Goal: Find specific page/section: Find specific page/section

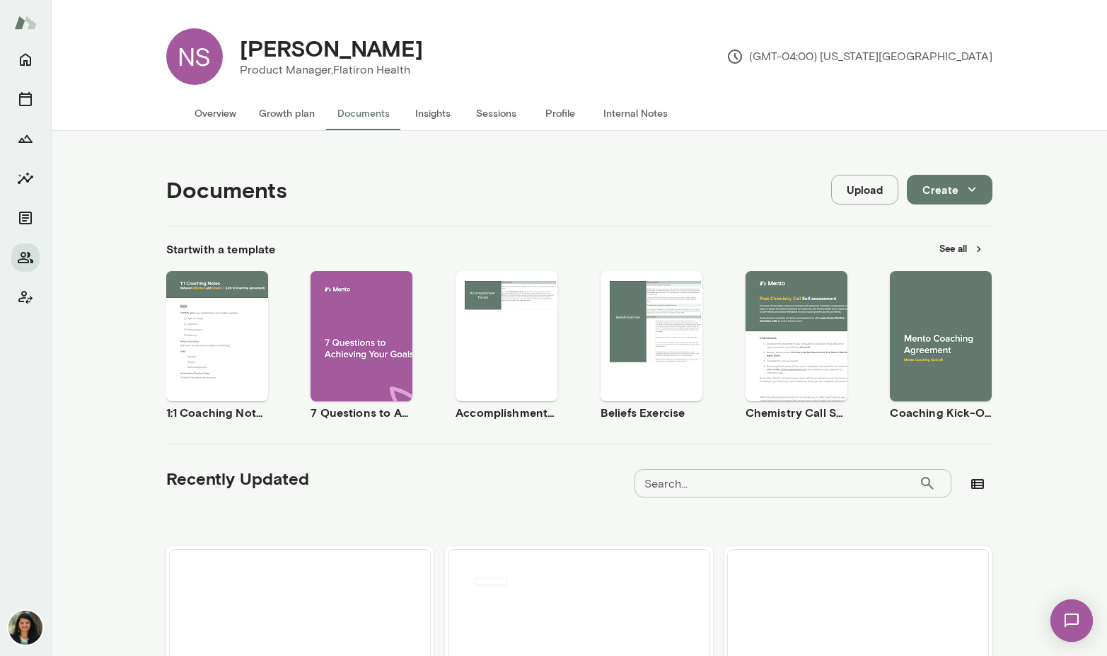
scroll to position [435, 0]
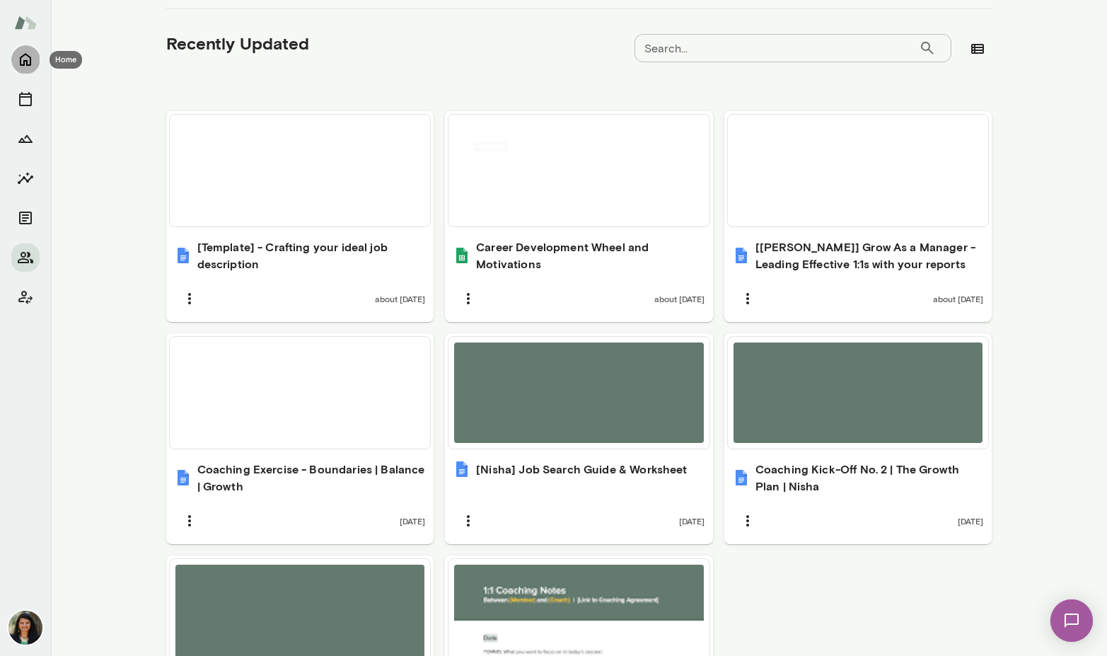
click at [27, 64] on icon "Home" at bounding box center [25, 60] width 11 height 13
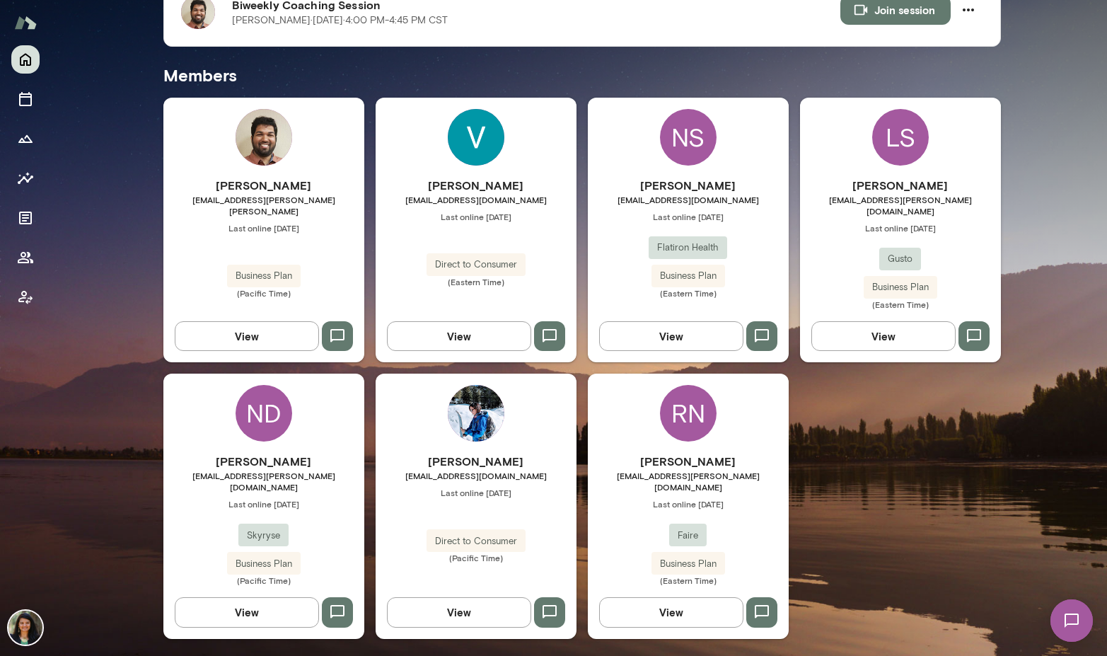
scroll to position [310, 0]
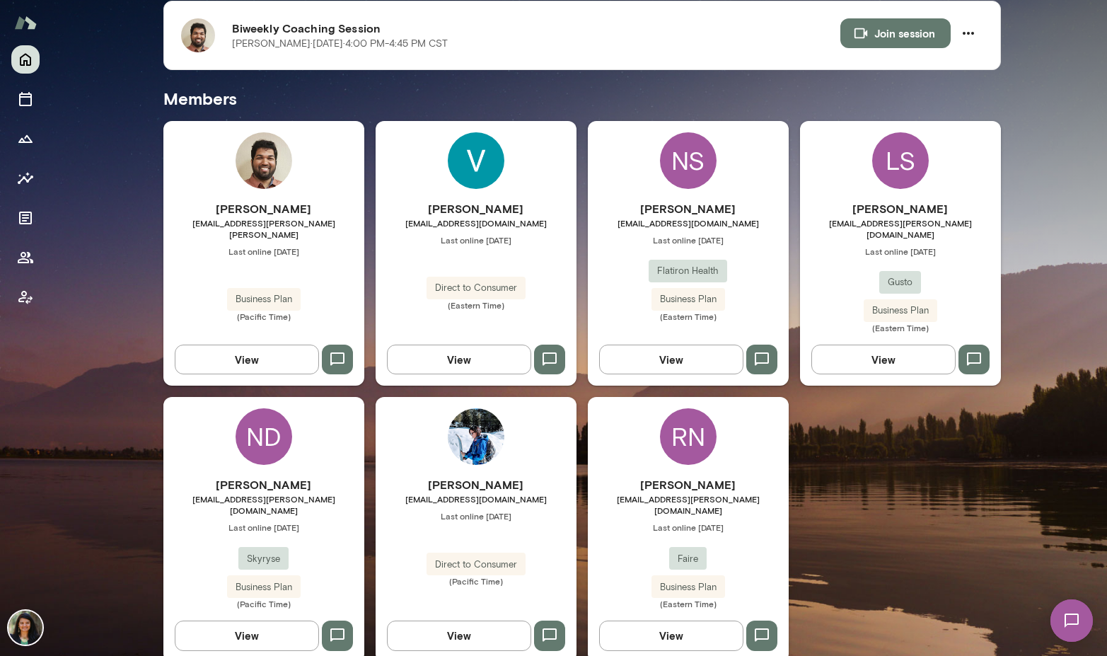
click at [243, 345] on button "View" at bounding box center [247, 360] width 144 height 30
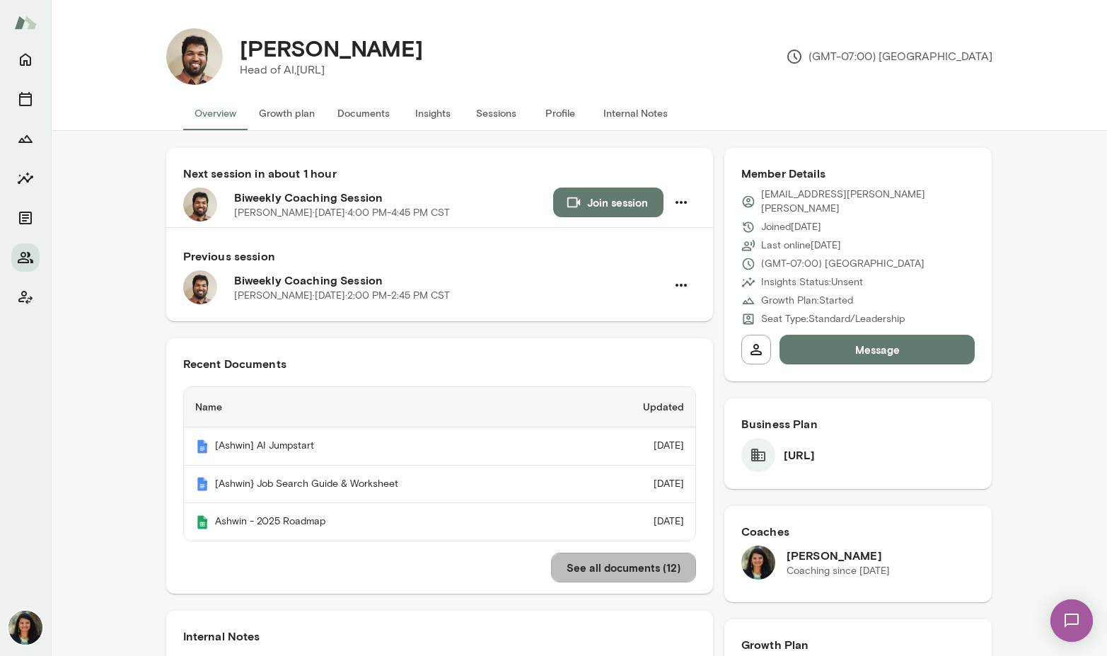
click at [636, 561] on button "See all documents ( 12 )" at bounding box center [623, 568] width 145 height 30
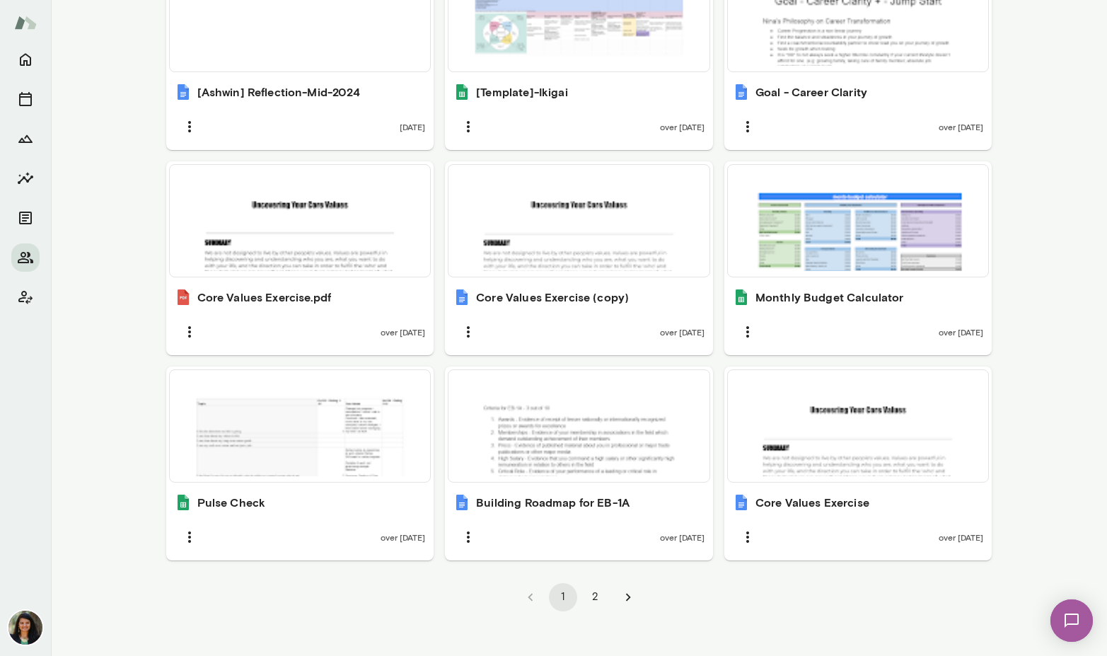
scroll to position [807, 0]
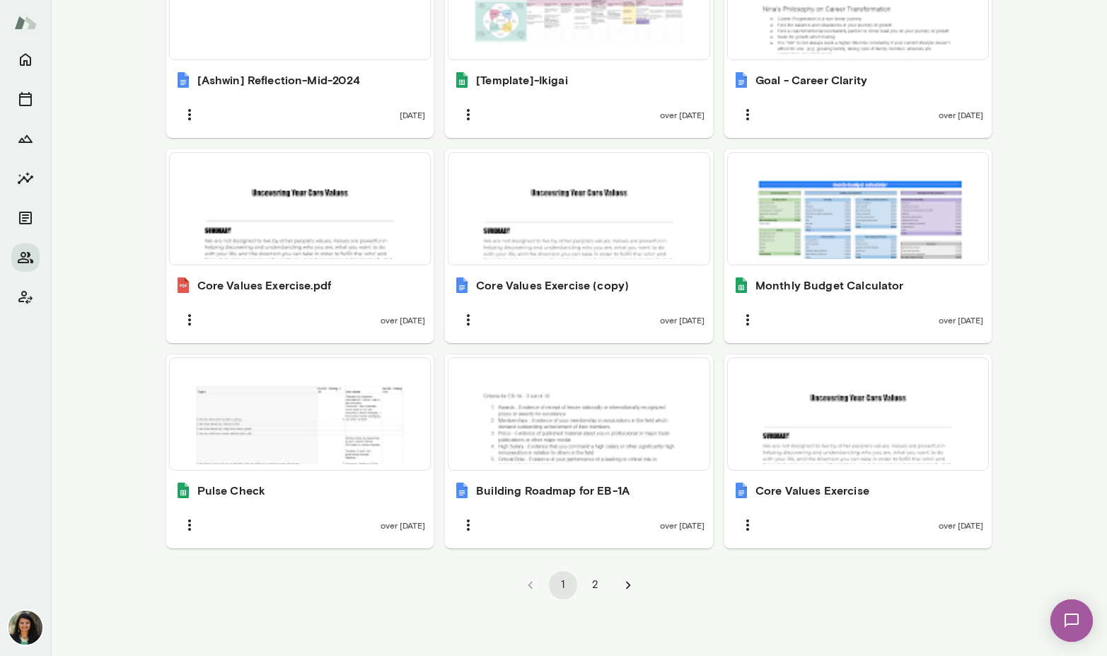
click at [598, 585] on button "2" at bounding box center [596, 585] width 28 height 28
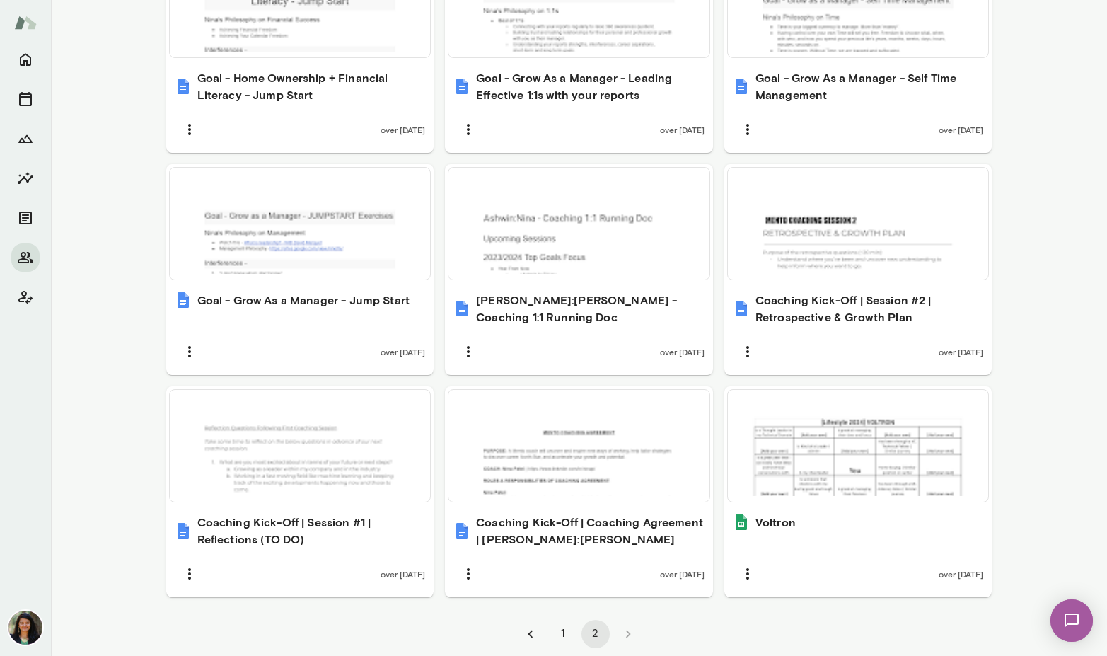
scroll to position [812, 0]
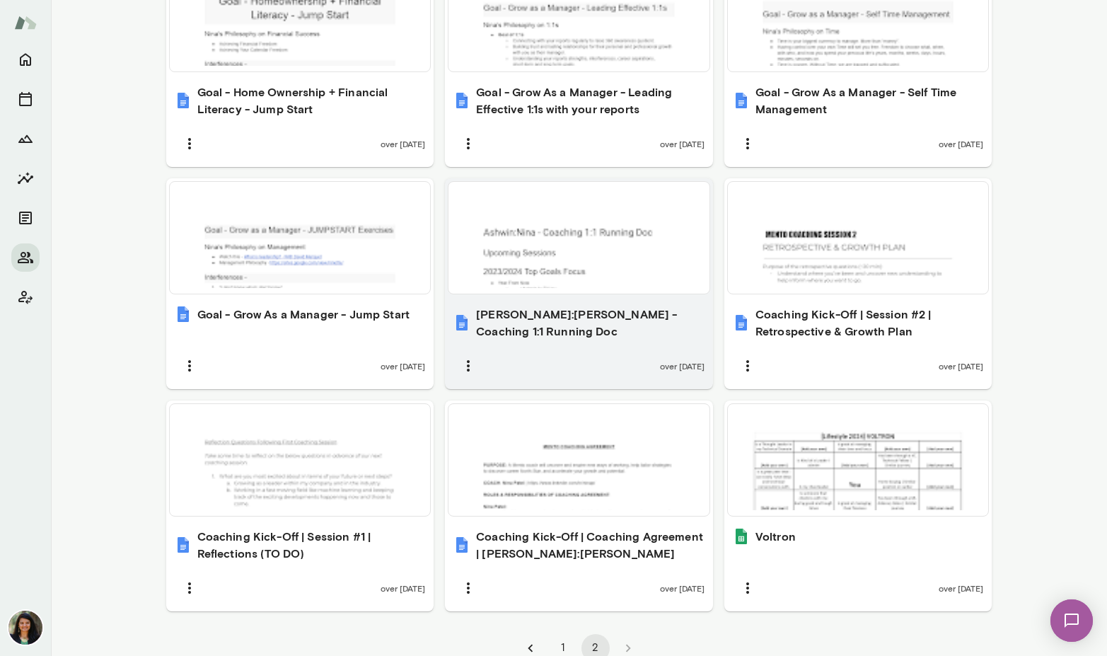
click at [569, 282] on div at bounding box center [579, 238] width 250 height 100
